Goal: Complete application form

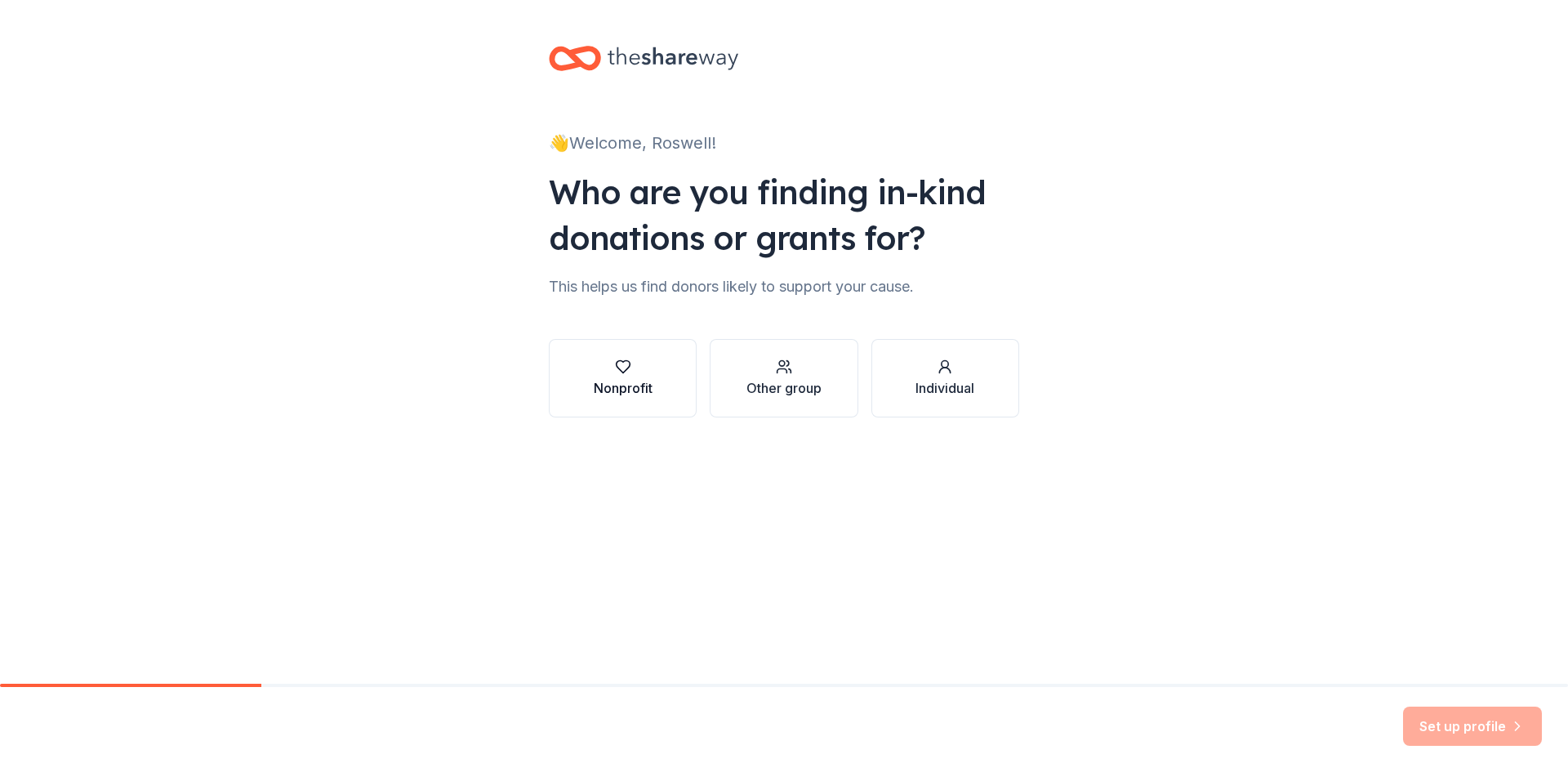
click at [633, 369] on div "button" at bounding box center [623, 367] width 59 height 16
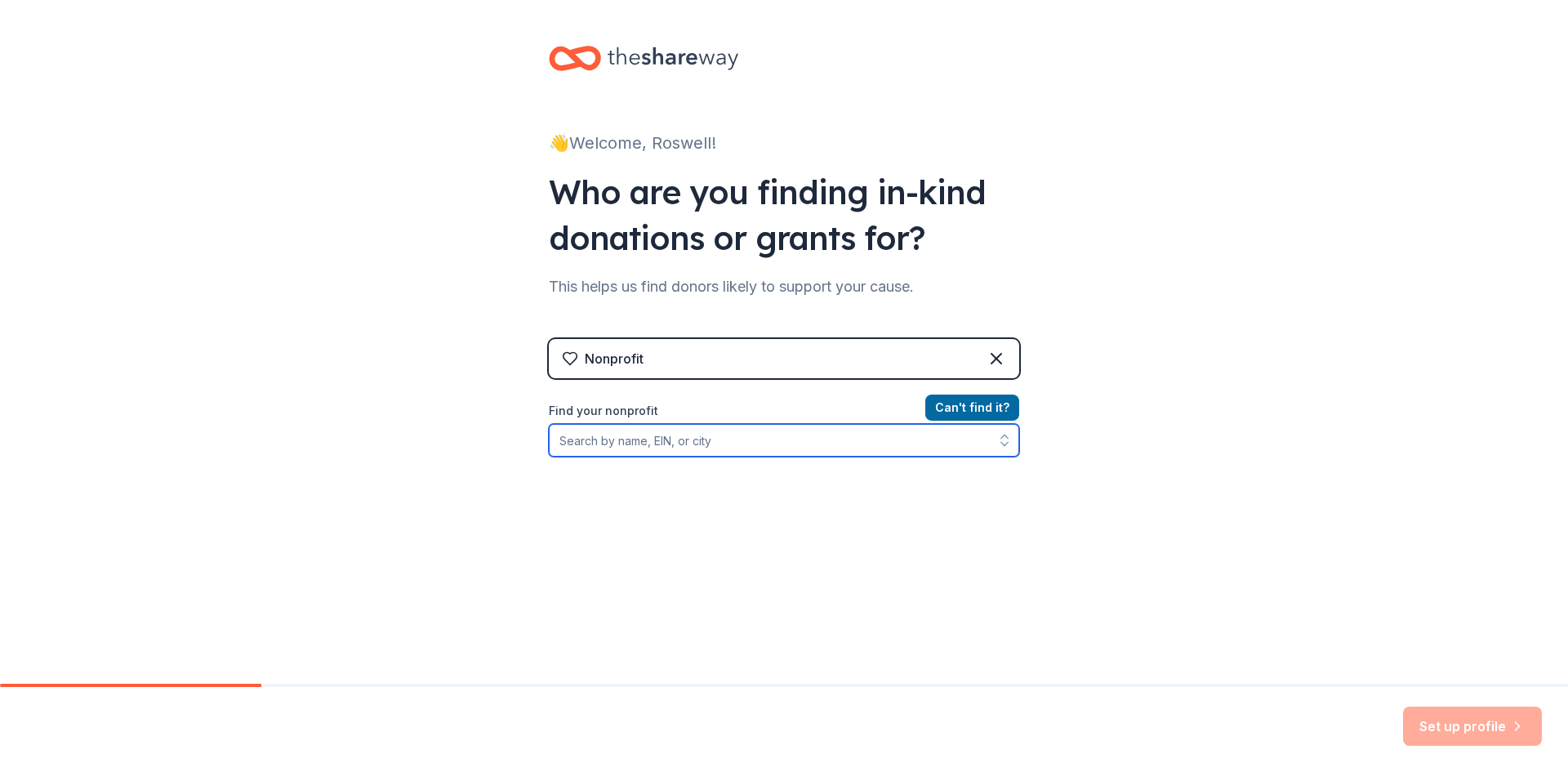
click at [578, 440] on input "Find your nonprofit" at bounding box center [784, 440] width 470 height 33
type input "neighbor network of northern [US_STATE]"
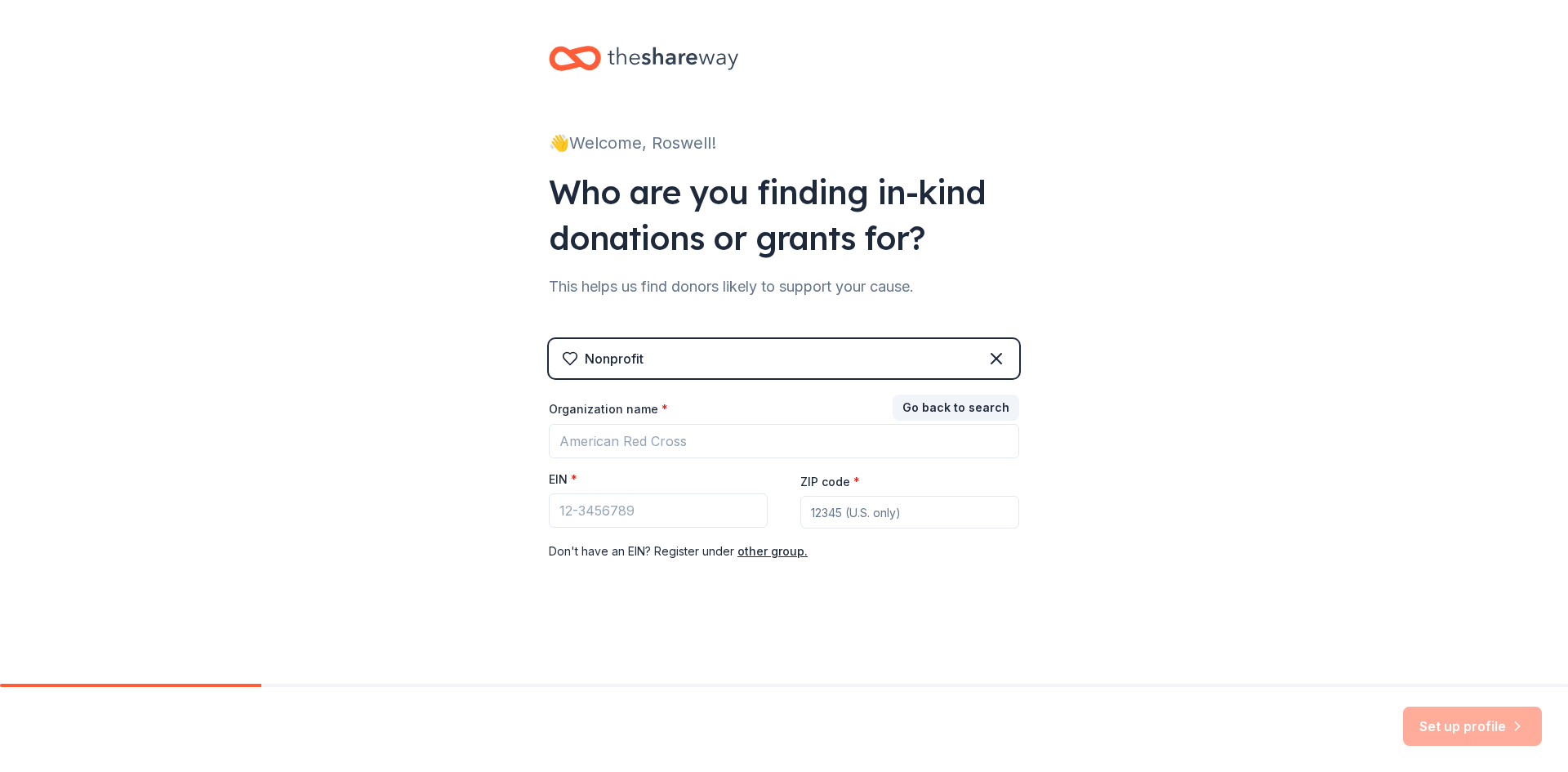
click at [1134, 508] on div "👋 Welcome, [GEOGRAPHIC_DATA]! Who are you finding in-kind donations or grants f…" at bounding box center [784, 336] width 1568 height 672
click at [714, 443] on input "Organization name *" at bounding box center [784, 441] width 470 height 34
type input "[PERSON_NAME][EMAIL_ADDRESS][DOMAIN_NAME]"
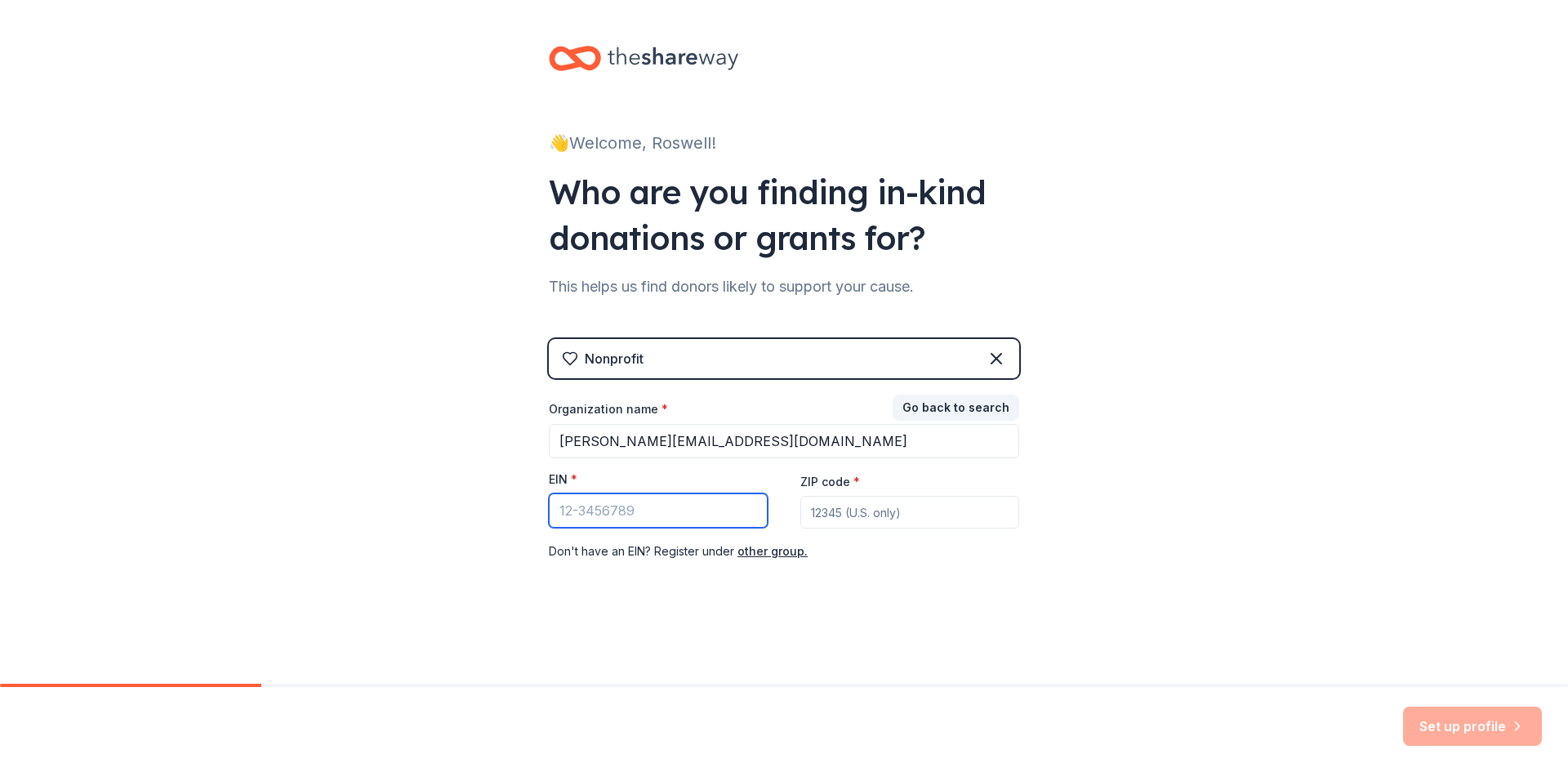
click at [693, 513] on input "EIN *" at bounding box center [658, 510] width 218 height 34
click at [929, 518] on input "ZIP code *" at bounding box center [909, 512] width 218 height 33
click at [721, 511] on input "EIN *" at bounding box center [658, 510] width 218 height 34
